Goal: Navigation & Orientation: Find specific page/section

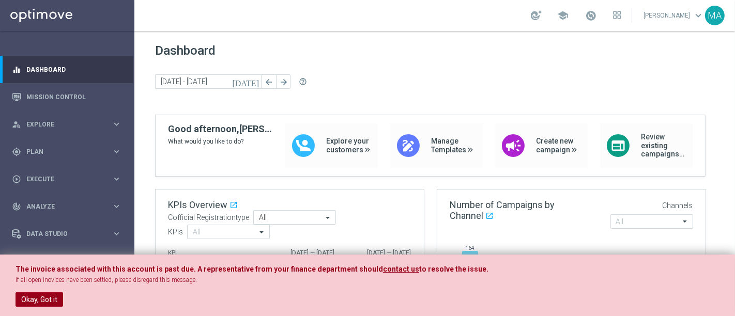
click at [44, 305] on button "Okay, Got it" at bounding box center [40, 300] width 48 height 14
